Goal: Transaction & Acquisition: Subscribe to service/newsletter

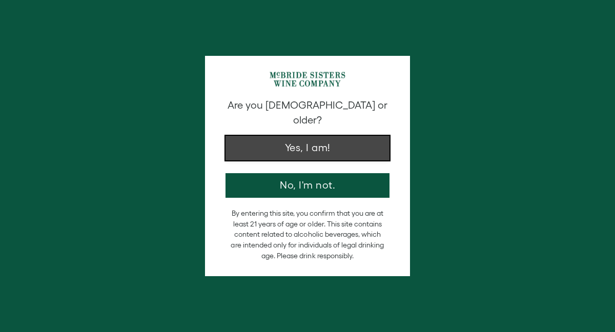
click at [296, 137] on button "Yes, I am!" at bounding box center [307, 148] width 164 height 25
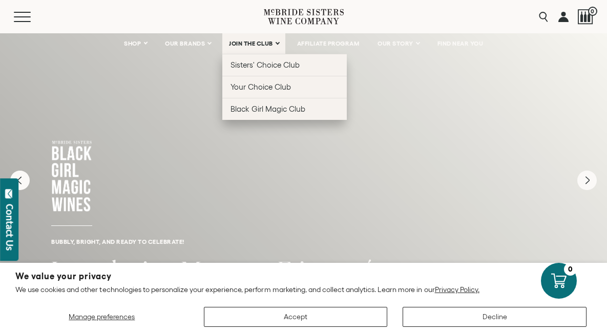
click at [245, 41] on span "JOIN THE CLUB" at bounding box center [251, 43] width 44 height 7
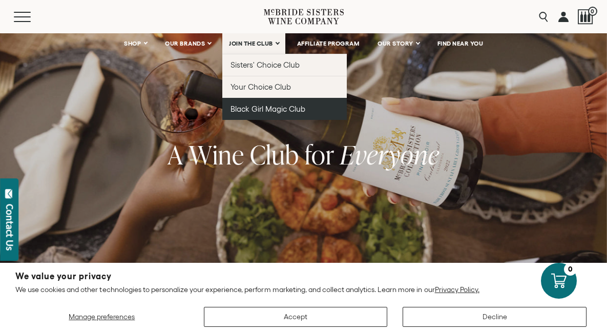
click at [262, 107] on span "Black Girl Magic Club" at bounding box center [268, 109] width 75 height 9
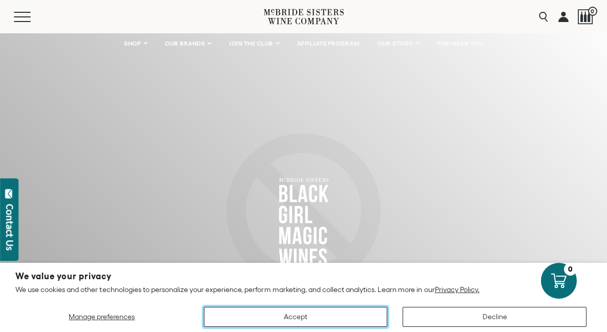
click at [290, 313] on button "Accept" at bounding box center [296, 317] width 184 height 20
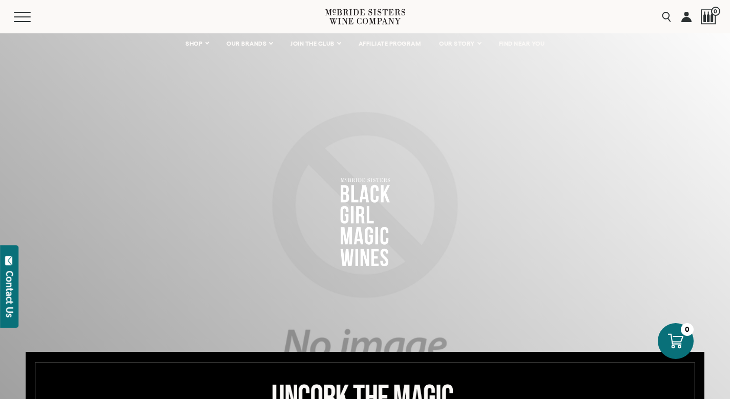
click at [607, 16] on link at bounding box center [686, 16] width 10 height 33
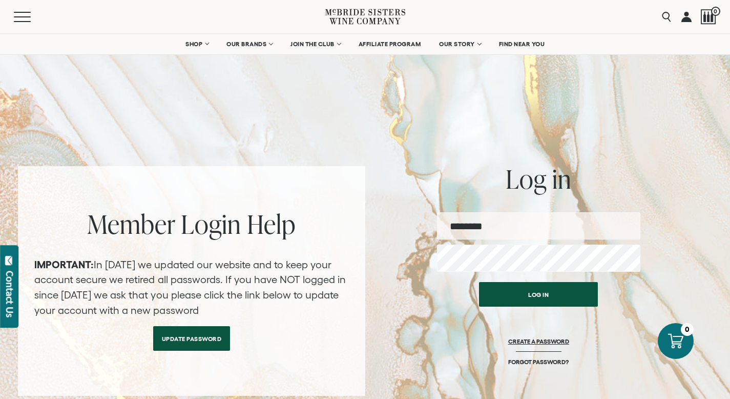
click at [541, 341] on link "CREATE A PASSWORD" at bounding box center [538, 347] width 61 height 20
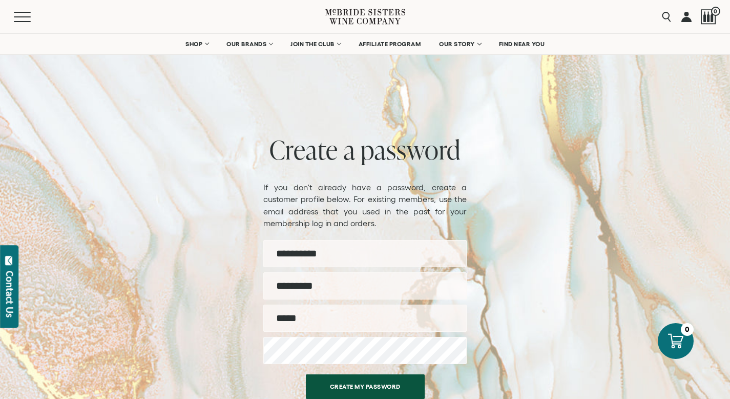
click at [311, 254] on input "First name" at bounding box center [364, 253] width 203 height 27
type input "*****"
type input "*******"
click at [300, 320] on input "Email" at bounding box center [364, 317] width 203 height 27
type input "**********"
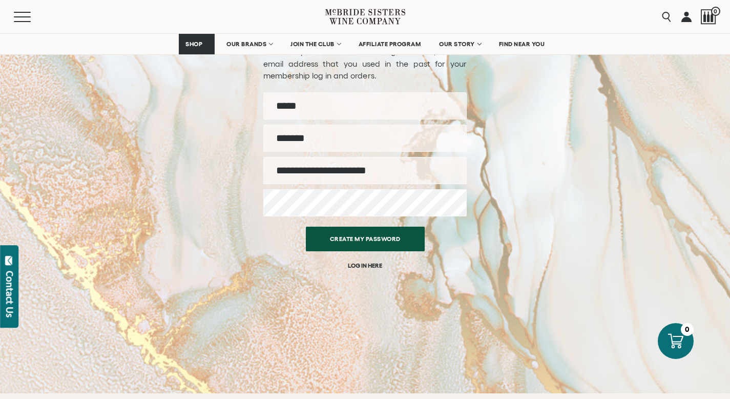
scroll to position [147, 0]
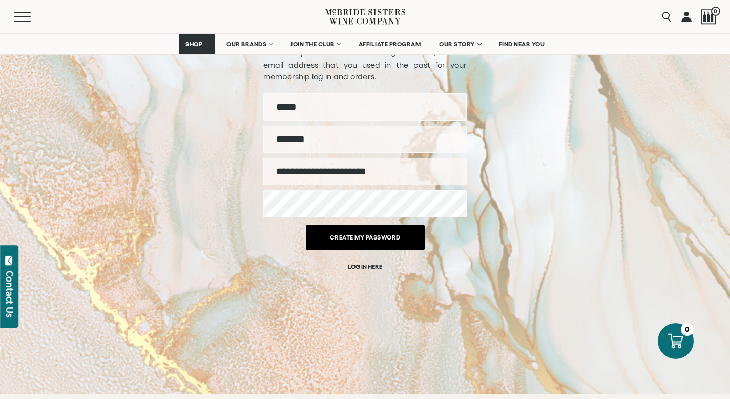
click at [371, 240] on button "Create my password" at bounding box center [365, 237] width 119 height 25
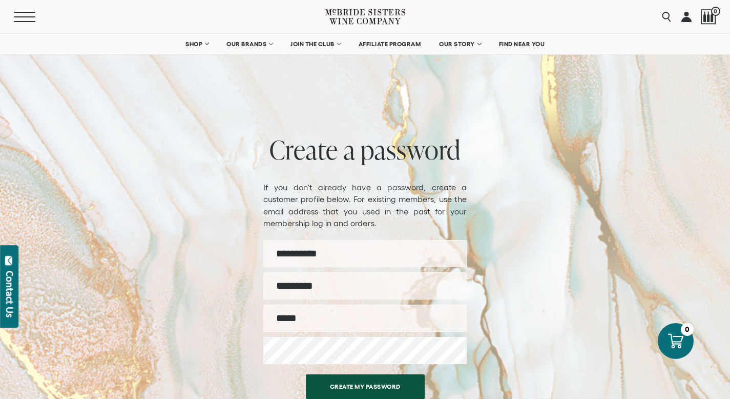
click at [18, 16] on span "Mobile Menu Trigger" at bounding box center [25, 16] width 22 height 1
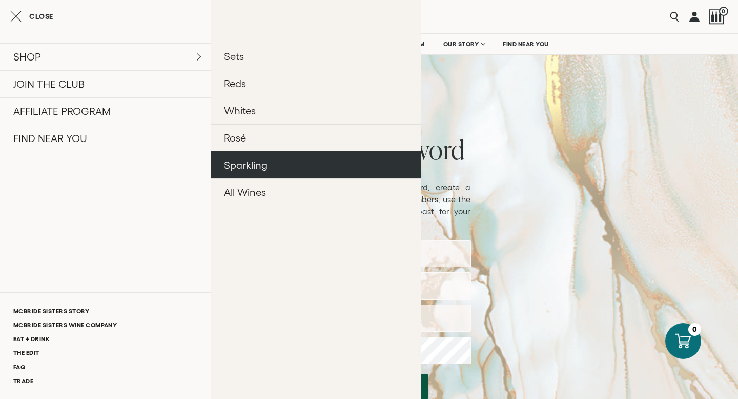
click at [252, 164] on link "Sparkling" at bounding box center [316, 164] width 211 height 27
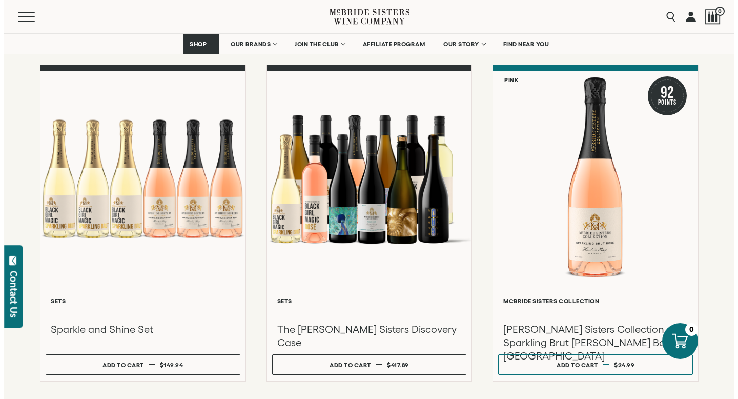
scroll to position [111, 0]
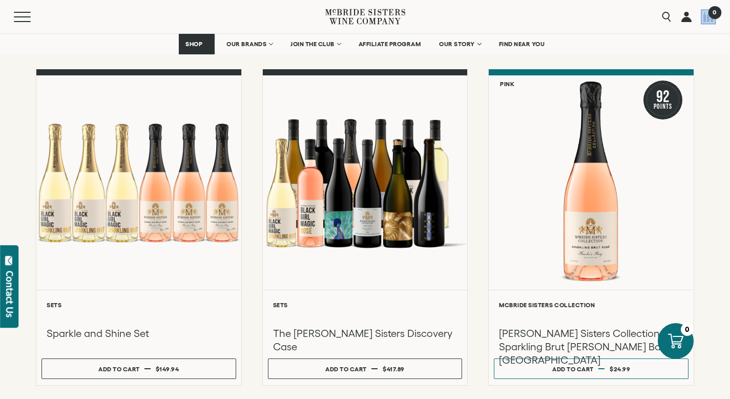
click at [709, 16] on div "0" at bounding box center [708, 16] width 15 height 15
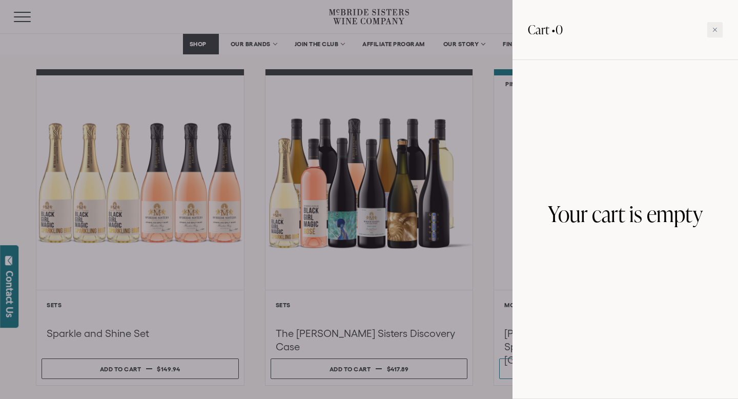
click at [438, 12] on div at bounding box center [369, 199] width 738 height 399
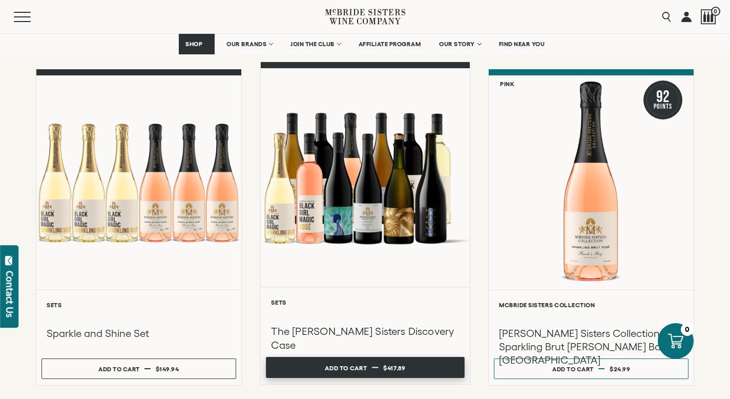
click at [401, 368] on span "$417.89" at bounding box center [394, 367] width 22 height 7
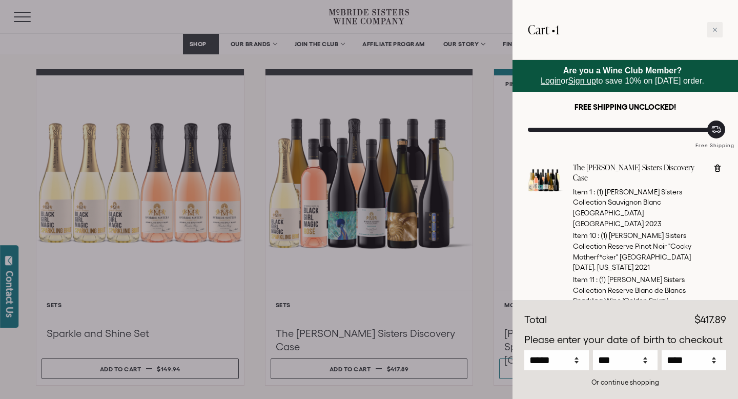
click at [494, 195] on div at bounding box center [369, 199] width 738 height 399
